Goal: Information Seeking & Learning: Check status

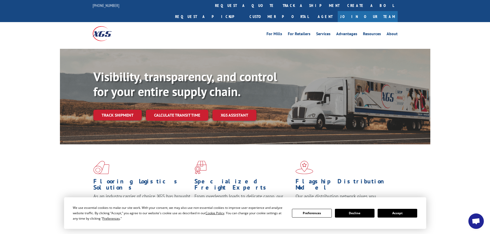
click at [397, 212] on button "Accept" at bounding box center [398, 213] width 40 height 9
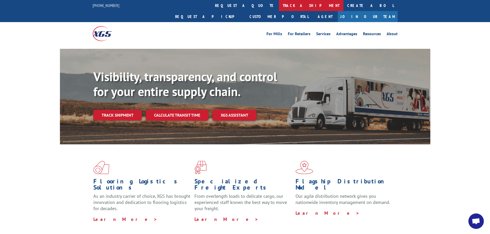
click at [279, 3] on link "track a shipment" at bounding box center [311, 5] width 65 height 11
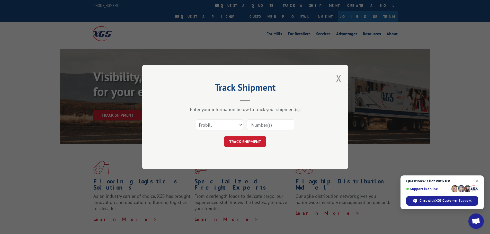
paste input "475011"
type input "475011"
click at [252, 142] on button "TRACK SHIPMENT" at bounding box center [245, 141] width 42 height 11
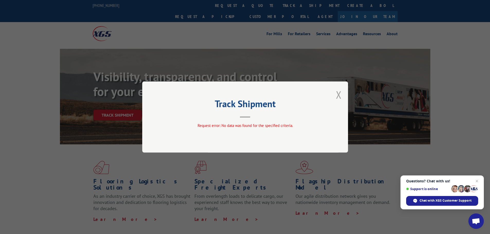
click at [341, 94] on button "Close modal" at bounding box center [339, 95] width 6 height 14
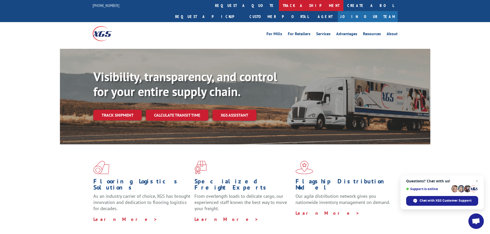
click at [279, 5] on link "track a shipment" at bounding box center [311, 5] width 65 height 11
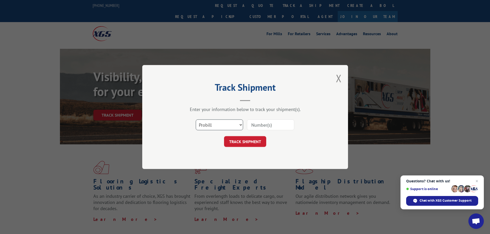
click at [208, 126] on select "Select category... Probill BOL PO" at bounding box center [219, 125] width 47 height 11
select select "bol"
click at [196, 120] on select "Select category... Probill BOL PO" at bounding box center [219, 125] width 47 height 11
click at [263, 128] on input at bounding box center [270, 125] width 47 height 11
paste input "475011"
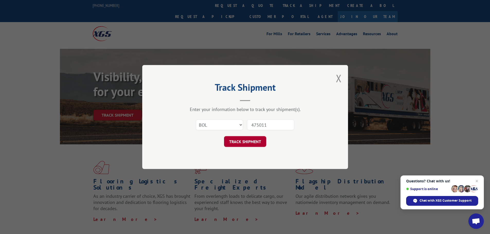
type input "475011"
click at [251, 143] on button "TRACK SHIPMENT" at bounding box center [245, 141] width 42 height 11
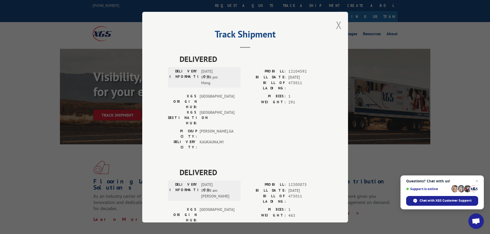
click at [339, 24] on button "Close modal" at bounding box center [339, 25] width 6 height 14
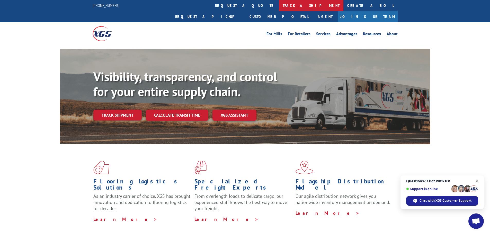
click at [279, 5] on link "track a shipment" at bounding box center [311, 5] width 65 height 11
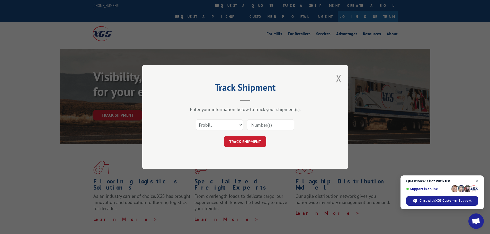
paste input "16331804"
type input "16331804"
click at [250, 144] on button "TRACK SHIPMENT" at bounding box center [245, 141] width 42 height 11
